Goal: Task Accomplishment & Management: Manage account settings

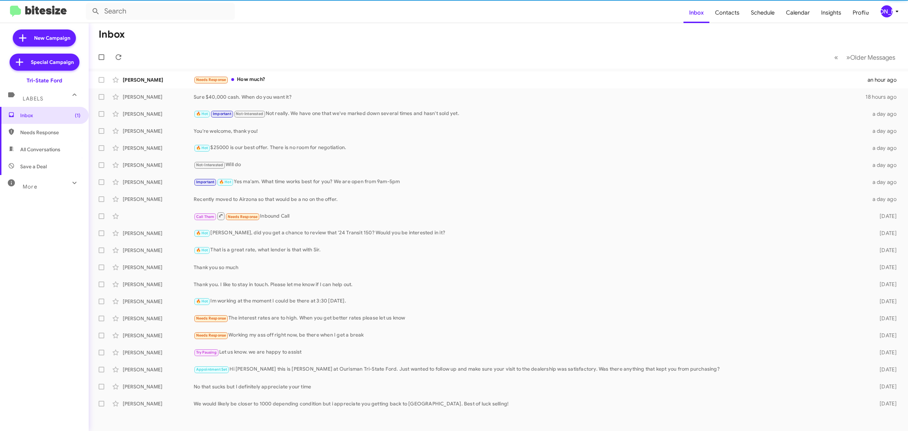
click at [891, 13] on div "[PERSON_NAME]" at bounding box center [887, 11] width 12 height 12
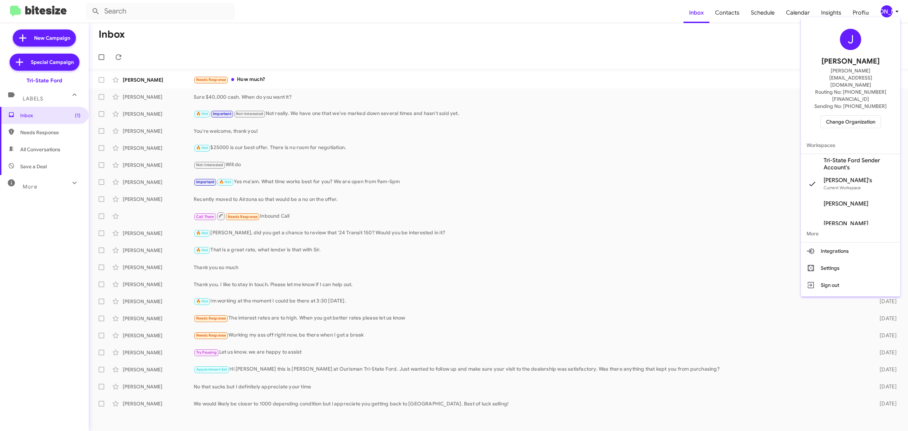
click at [842, 116] on span "Change Organization" at bounding box center [850, 122] width 49 height 12
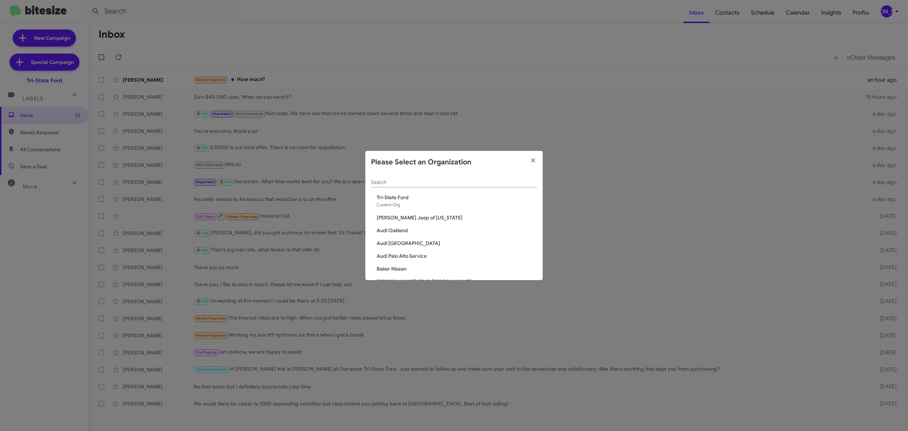
click at [395, 187] on div "Search" at bounding box center [454, 180] width 166 height 14
click at [395, 184] on input "Search" at bounding box center [454, 182] width 166 height 6
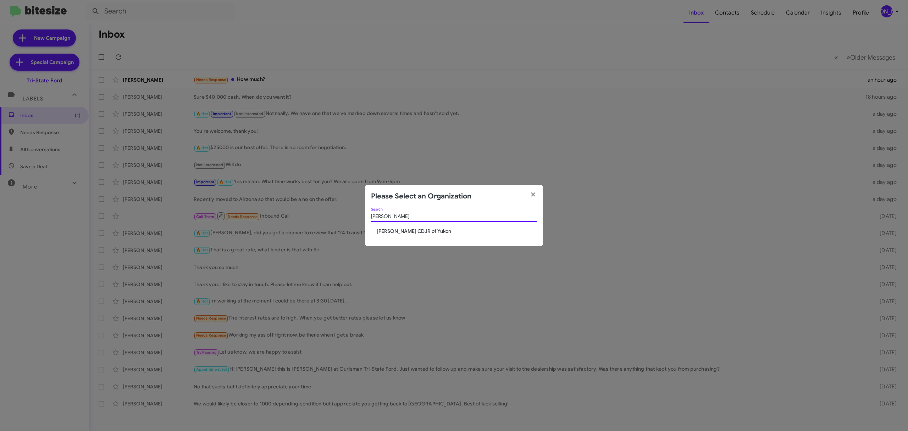
type input "joe"
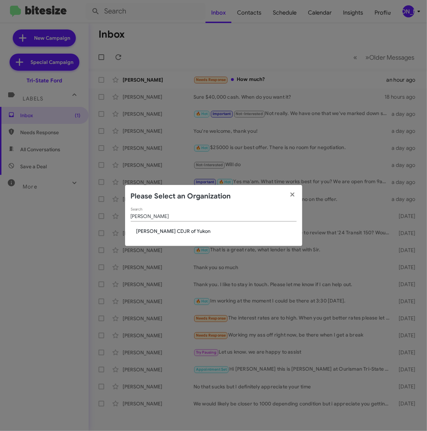
click at [181, 233] on span "Joe Cooper CDJR of Yukon" at bounding box center [217, 230] width 160 height 7
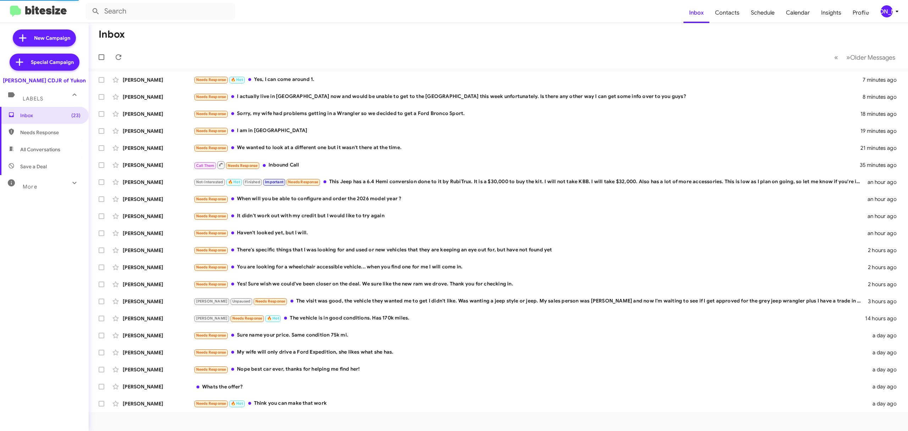
click at [891, 10] on div "[PERSON_NAME]" at bounding box center [887, 11] width 12 height 12
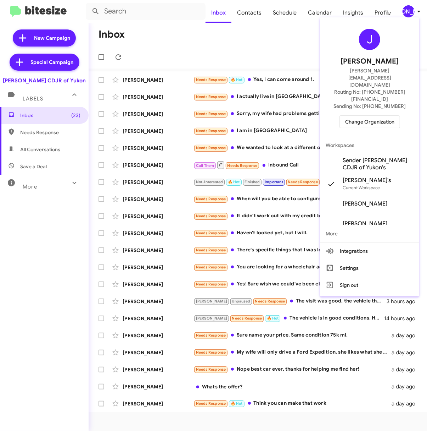
click at [406, 12] on div at bounding box center [213, 215] width 427 height 431
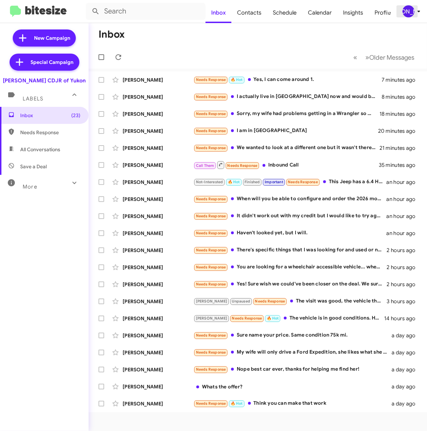
click at [406, 12] on div "[PERSON_NAME]" at bounding box center [409, 11] width 12 height 12
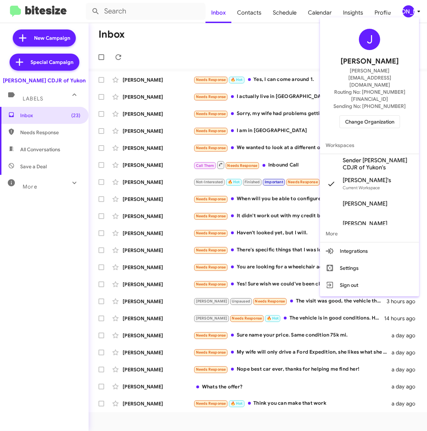
click at [373, 116] on span "Change Organization" at bounding box center [369, 122] width 49 height 12
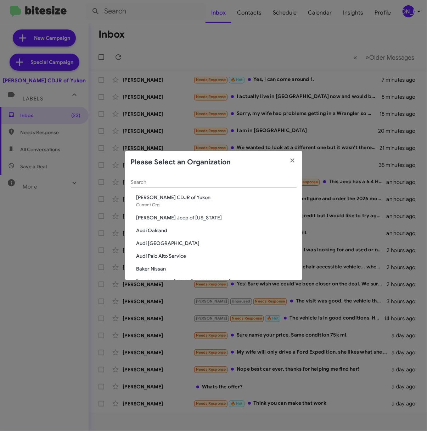
click at [206, 182] on input "Search" at bounding box center [214, 182] width 166 height 6
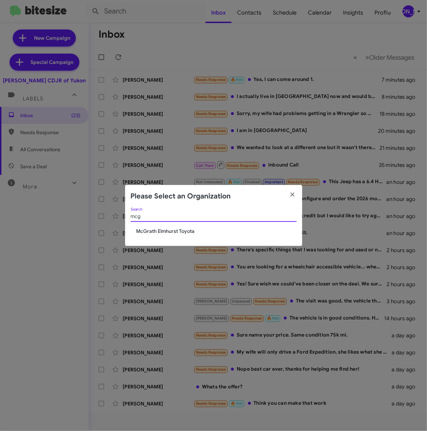
type input "mcg"
click at [162, 230] on span "McGrath Elmhurst Toyota" at bounding box center [217, 230] width 160 height 7
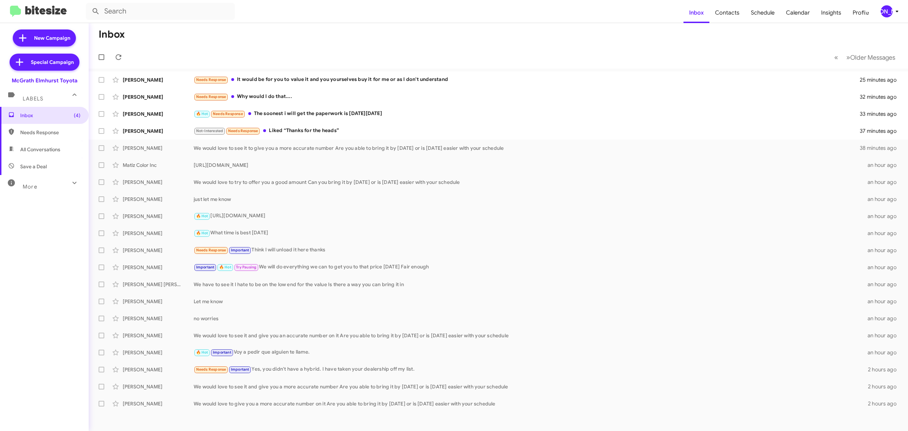
click at [427, 7] on icon at bounding box center [897, 11] width 9 height 9
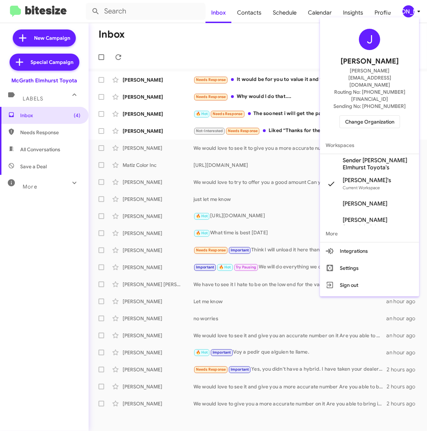
click at [372, 116] on span "Change Organization" at bounding box center [369, 122] width 49 height 12
